Goal: Find specific page/section: Find specific page/section

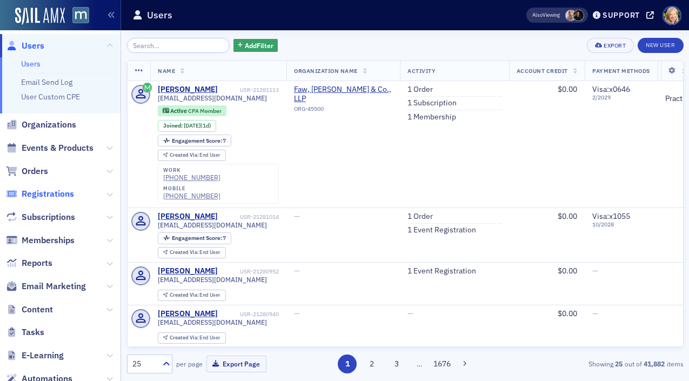
click at [50, 193] on span "Registrations" at bounding box center [48, 194] width 52 height 12
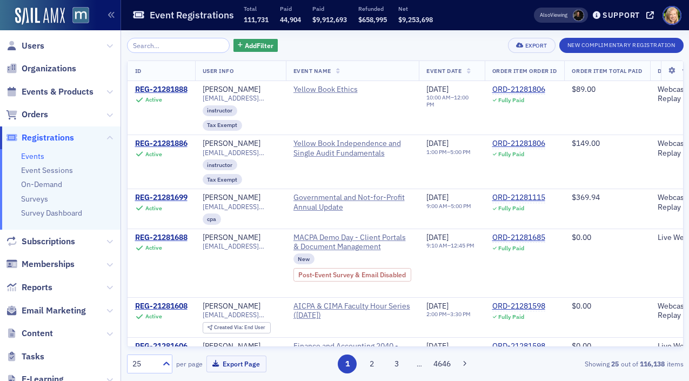
click at [186, 46] on input "search" at bounding box center [178, 45] width 103 height 15
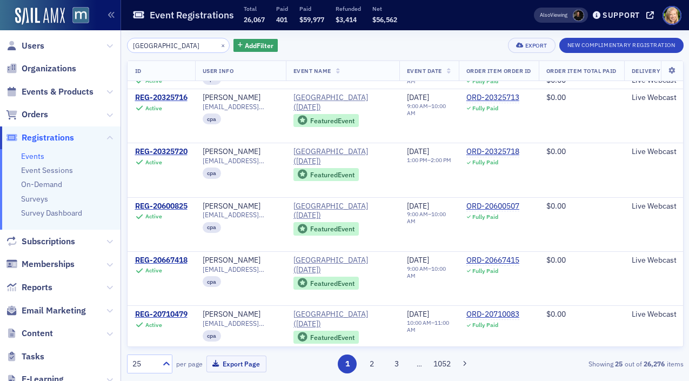
scroll to position [503, 0]
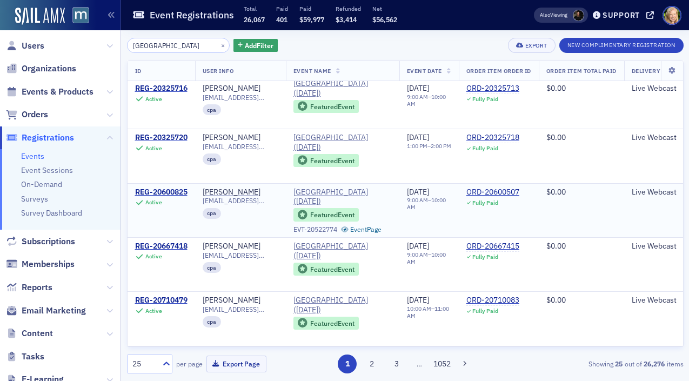
type input "town hall"
click at [338, 197] on span "[GEOGRAPHIC_DATA] ([DATE])" at bounding box center [342, 196] width 98 height 19
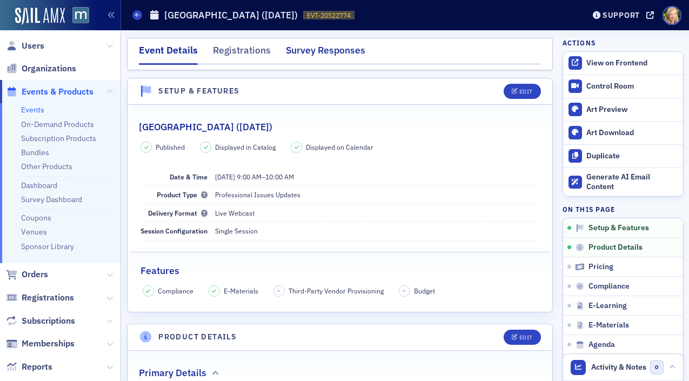
click at [342, 49] on div "Survey Responses" at bounding box center [325, 53] width 79 height 20
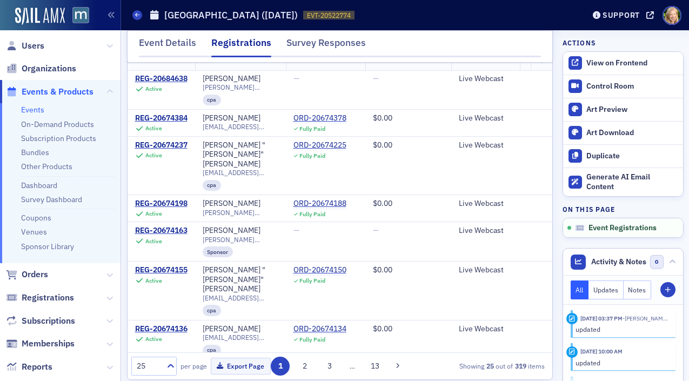
scroll to position [93, 0]
